Goal: Information Seeking & Learning: Learn about a topic

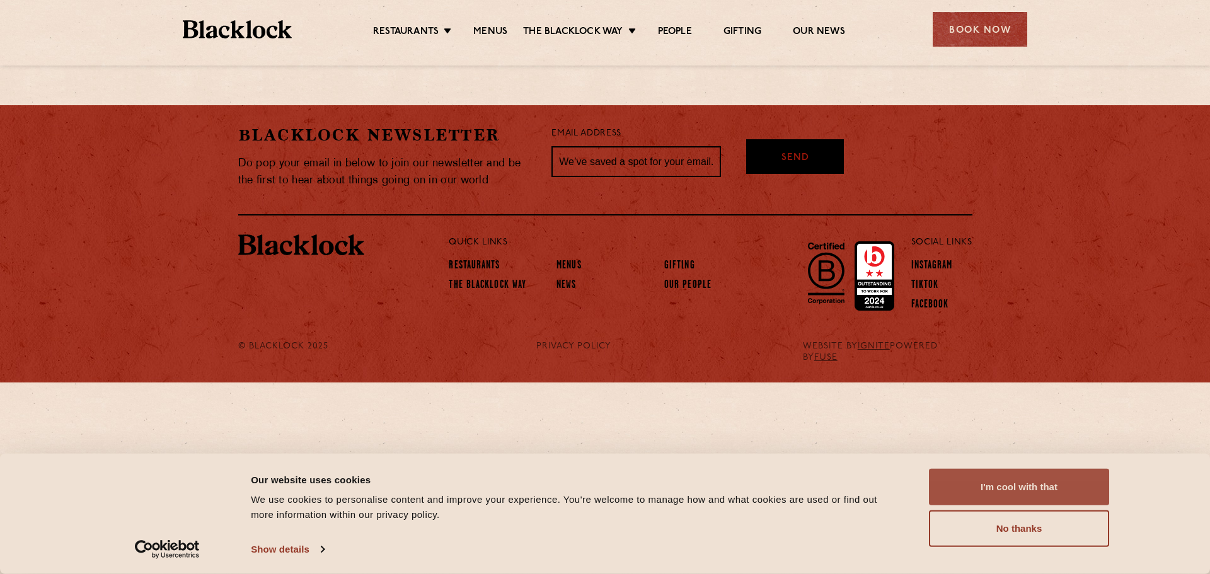
click at [1067, 490] on button "I'm cool with that" at bounding box center [1019, 487] width 180 height 37
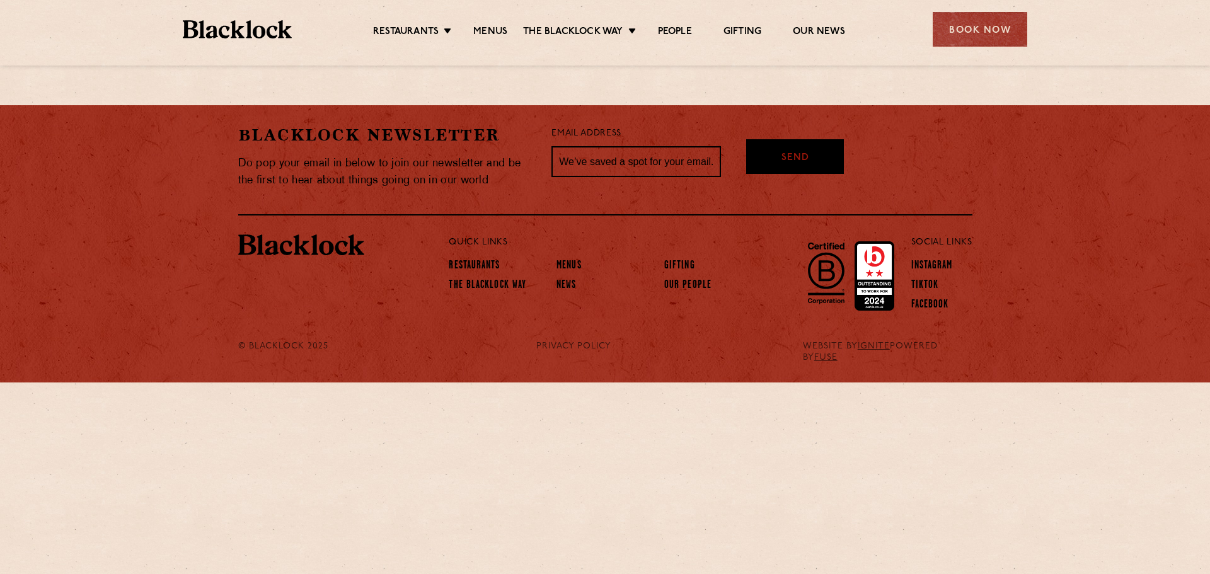
click at [506, 25] on ul "Restaurants [GEOGRAPHIC_DATA] [GEOGRAPHIC_DATA] [GEOGRAPHIC_DATA] [GEOGRAPHIC_D…" at bounding box center [609, 30] width 635 height 20
click at [498, 26] on link "Menus" at bounding box center [490, 33] width 34 height 14
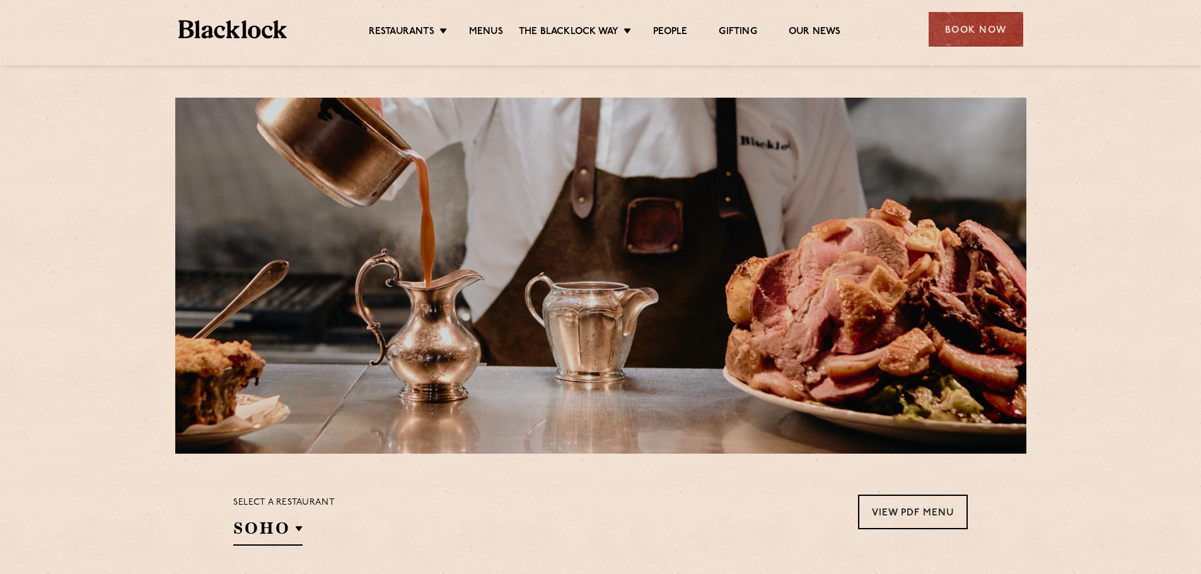
scroll to position [252, 0]
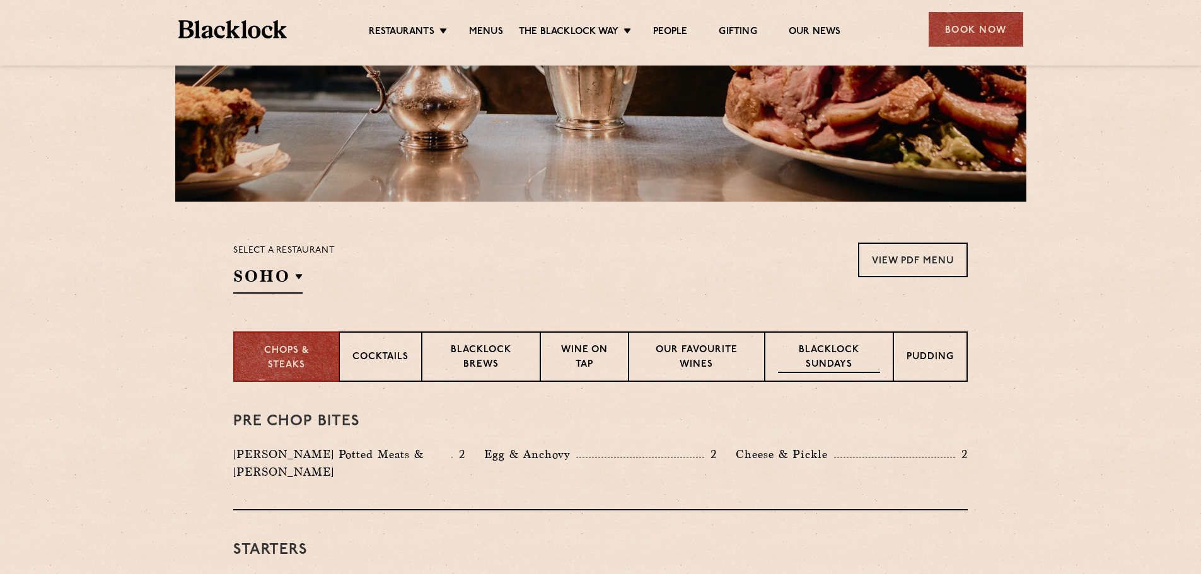
click at [811, 365] on p "Blacklock Sundays" at bounding box center [829, 359] width 102 height 30
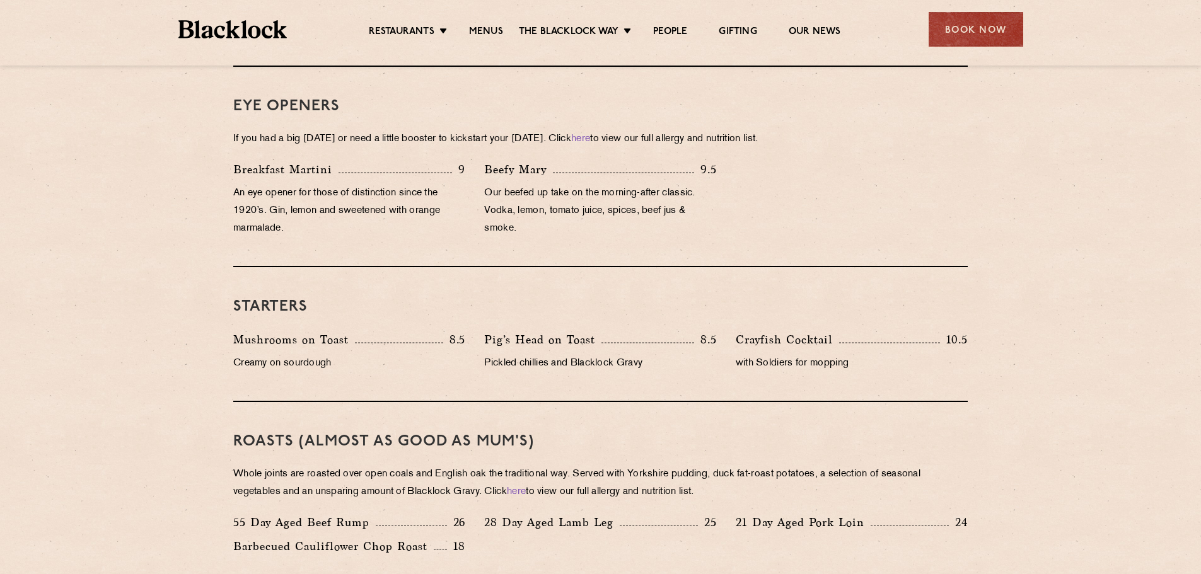
scroll to position [882, 0]
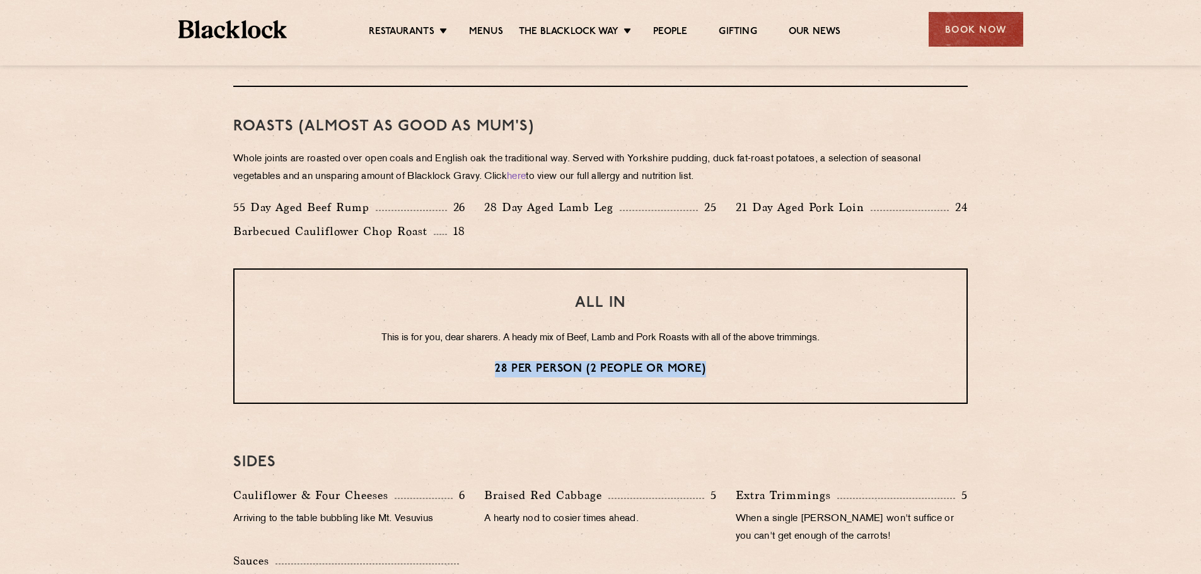
drag, startPoint x: 758, startPoint y: 369, endPoint x: 465, endPoint y: 368, distance: 293.1
click at [465, 368] on p "28 per person (2 people or more)" at bounding box center [600, 369] width 681 height 16
click at [451, 367] on p "28 per person (2 people or more)" at bounding box center [600, 369] width 681 height 16
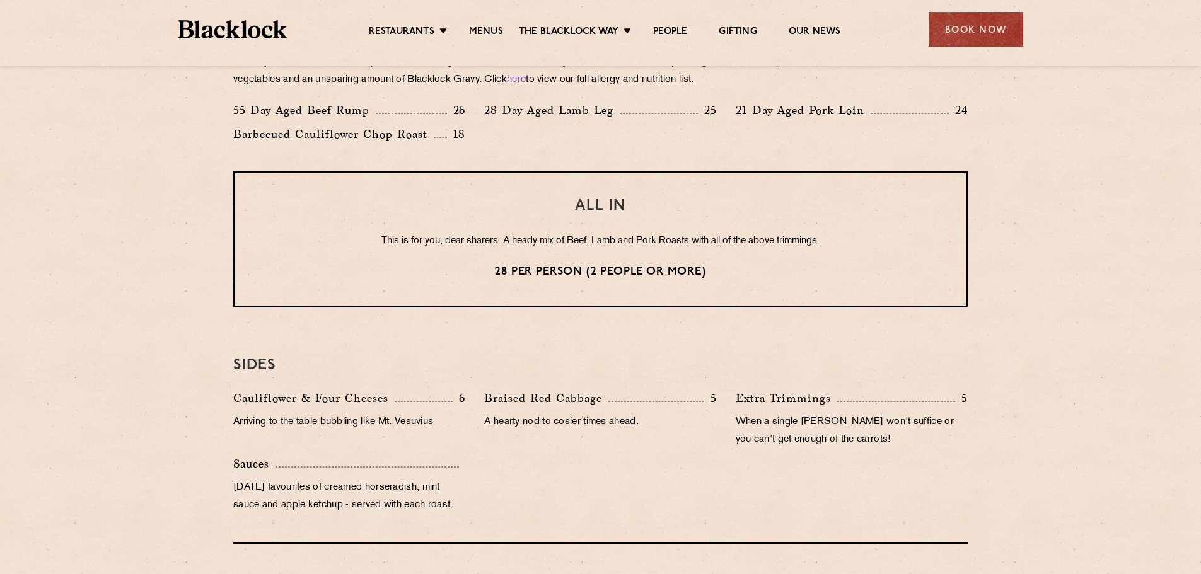
scroll to position [1009, 0]
